Goal: Information Seeking & Learning: Learn about a topic

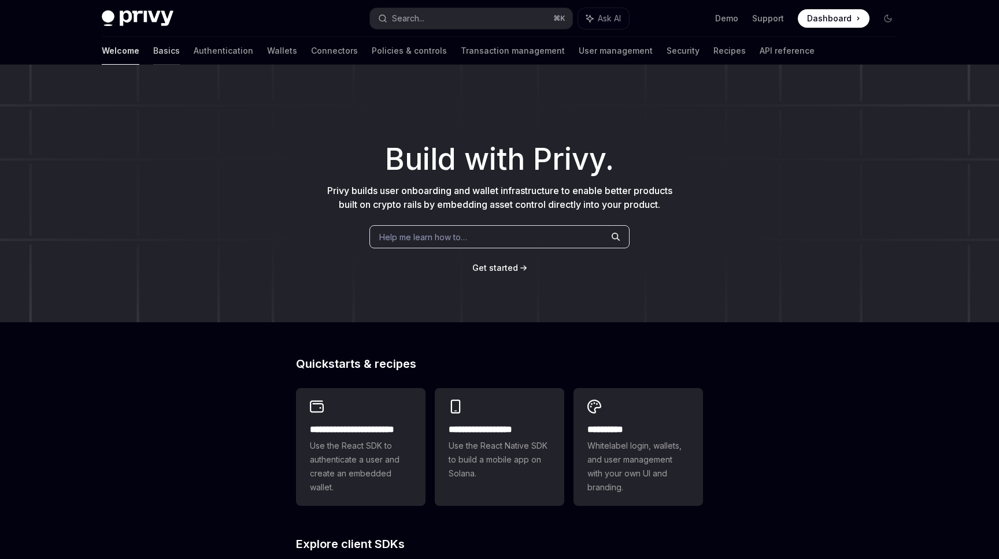
click at [153, 53] on link "Basics" at bounding box center [166, 51] width 27 height 28
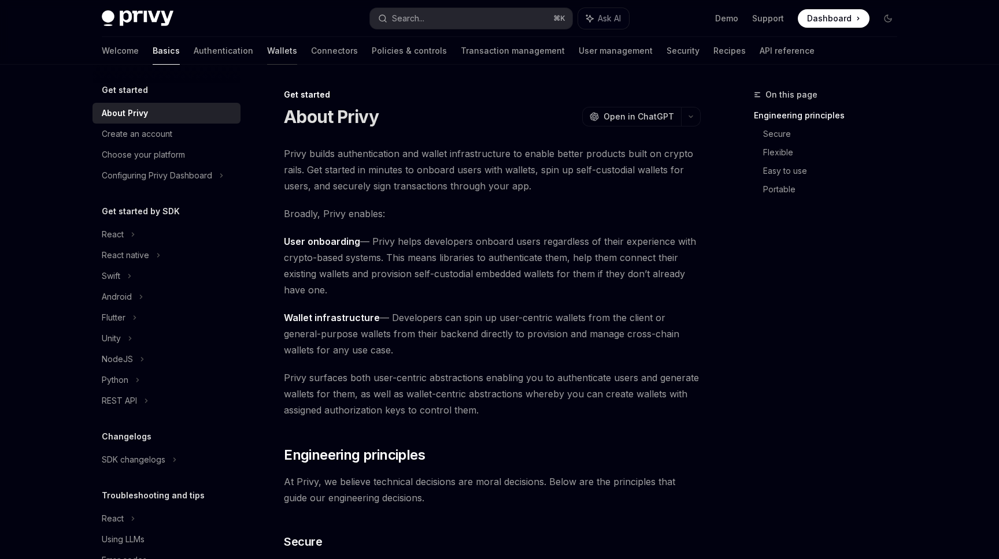
click at [267, 49] on link "Wallets" at bounding box center [282, 51] width 30 height 28
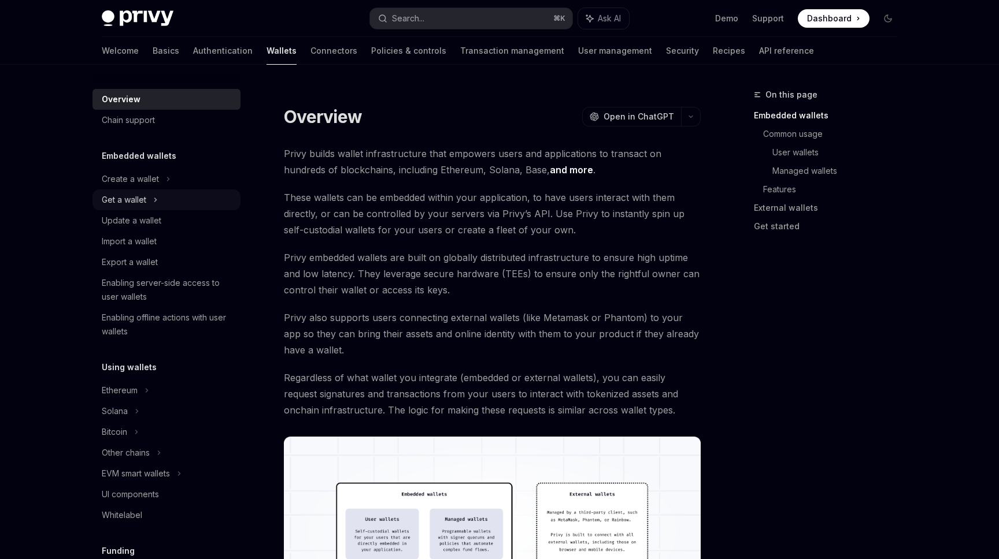
drag, startPoint x: 258, startPoint y: 202, endPoint x: 202, endPoint y: 208, distance: 56.4
click at [258, 201] on div "Overview Chain support Embedded wallets Create a wallet Get a wallet Update a w…" at bounding box center [175, 312] width 166 height 495
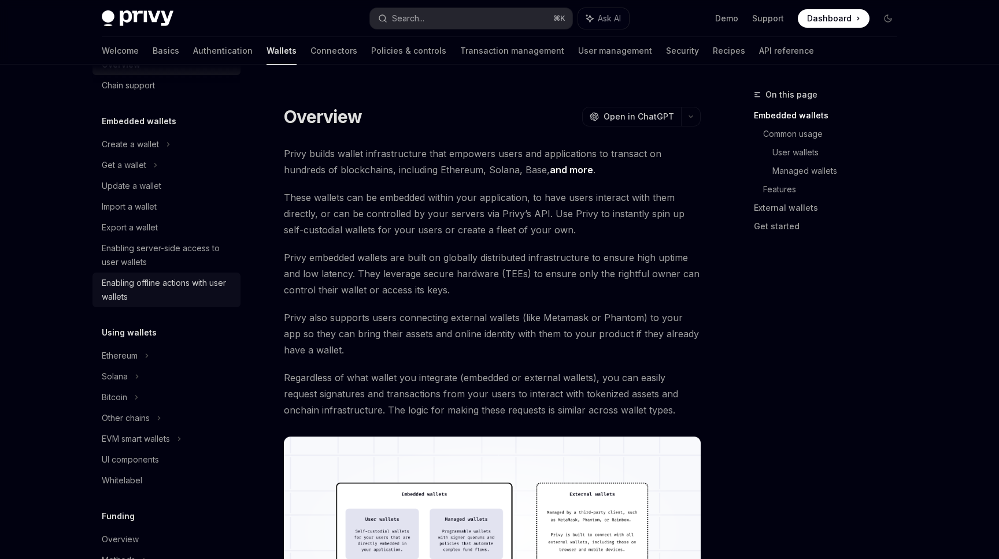
scroll to position [228, 0]
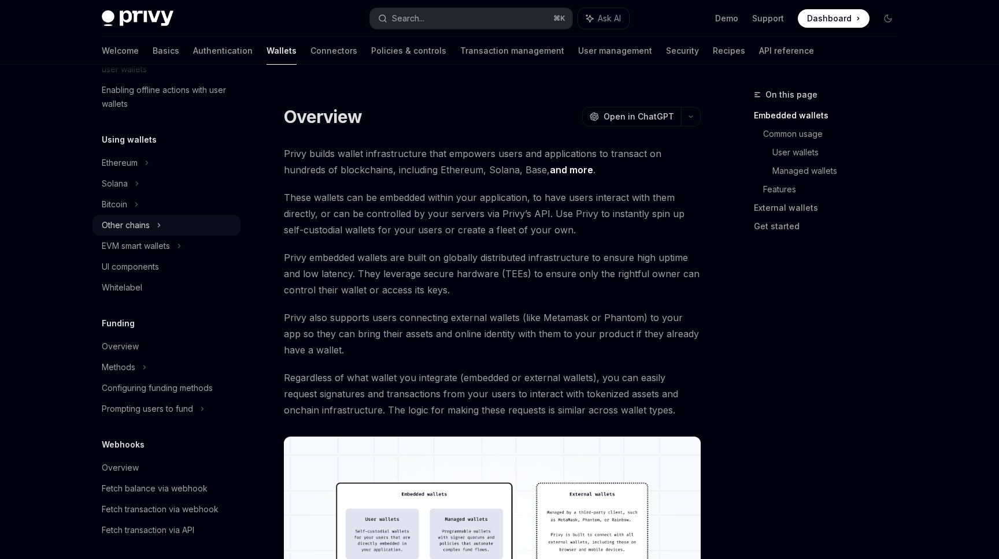
click at [142, 225] on div "Other chains" at bounding box center [126, 225] width 48 height 14
type textarea "*"
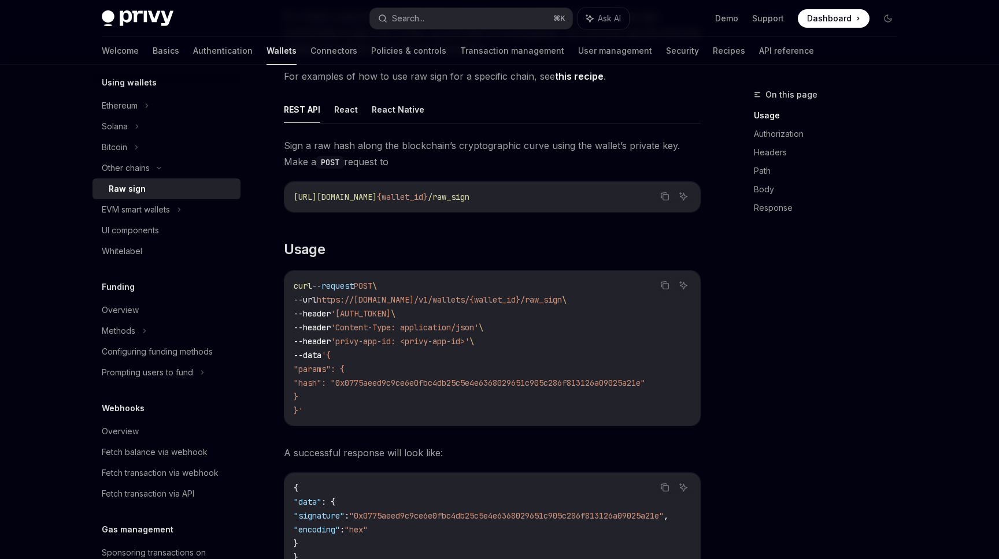
scroll to position [197, 0]
